Goal: Check status: Check status

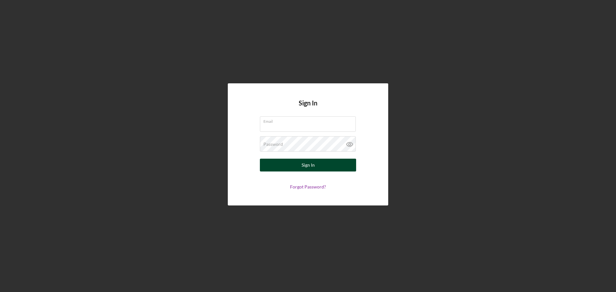
type input "[PERSON_NAME][EMAIL_ADDRESS][PERSON_NAME][DOMAIN_NAME]"
click at [304, 168] on div "Sign In" at bounding box center [308, 165] width 13 height 13
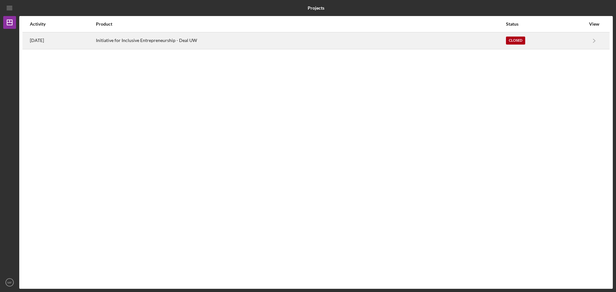
click at [577, 35] on div "Closed" at bounding box center [546, 41] width 80 height 16
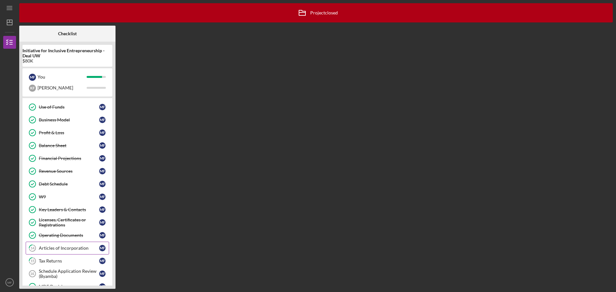
scroll to position [79, 0]
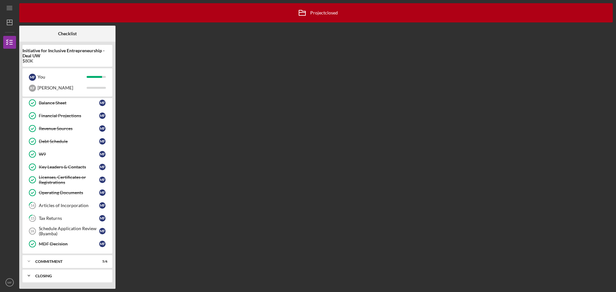
click at [48, 278] on div "Icon/Expander Closing 0 / 1" at bounding box center [67, 276] width 90 height 13
click at [45, 260] on div "Commitment" at bounding box center [69, 262] width 69 height 4
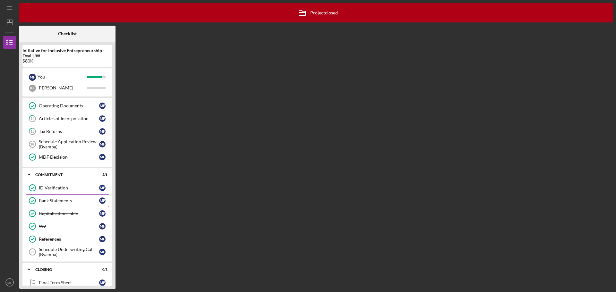
scroll to position [176, 0]
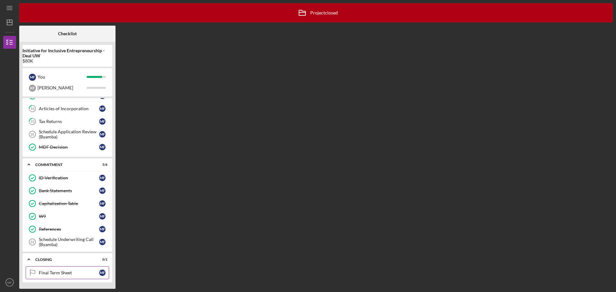
click at [56, 273] on div "Final Term Sheet" at bounding box center [69, 272] width 60 height 5
